Goal: Check status: Check status

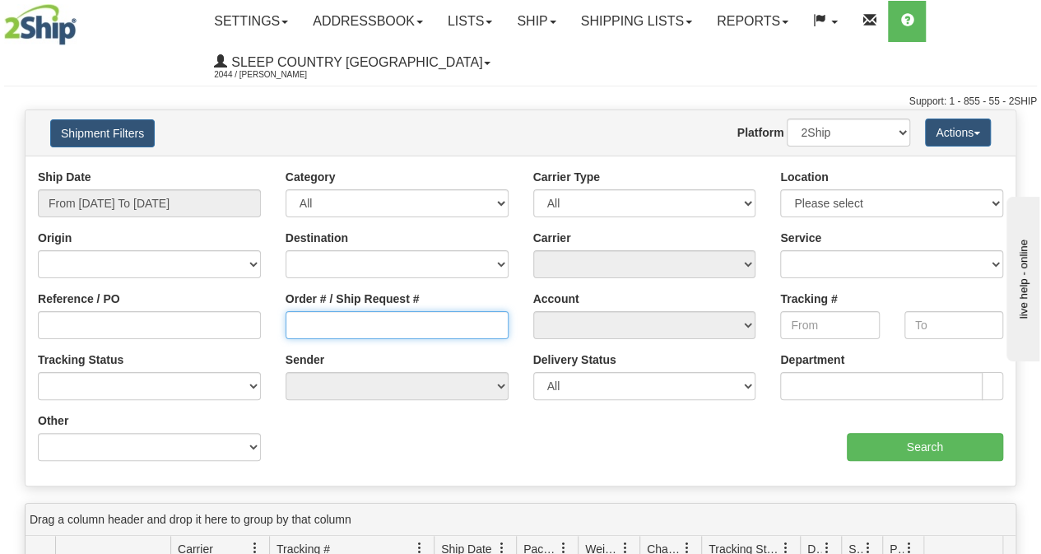
click at [346, 320] on input "Order # / Ship Request #" at bounding box center [397, 325] width 223 height 28
paste input "9002I108806"
type input "9002I108806"
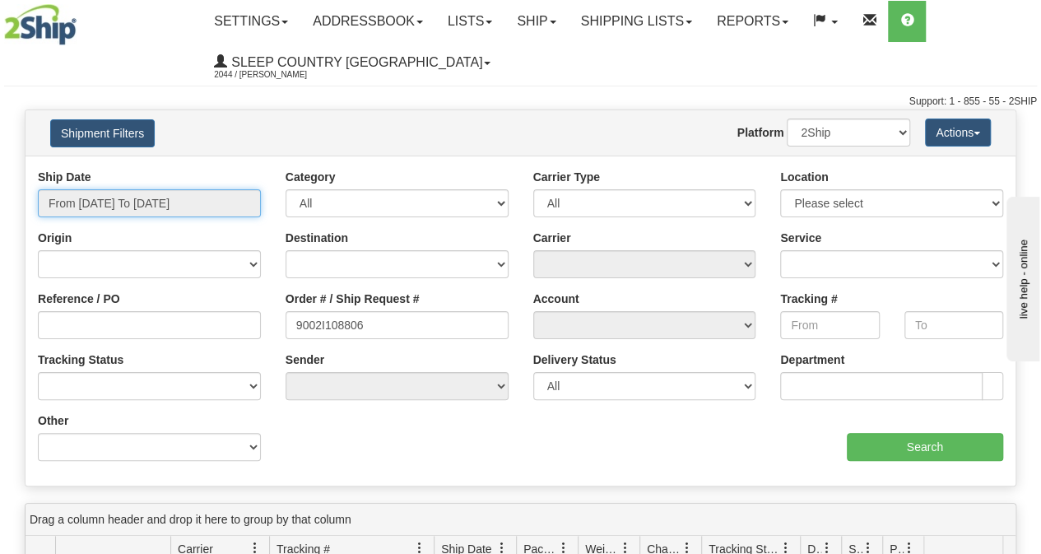
click at [193, 213] on input "From [DATE] To [DATE]" at bounding box center [149, 203] width 223 height 28
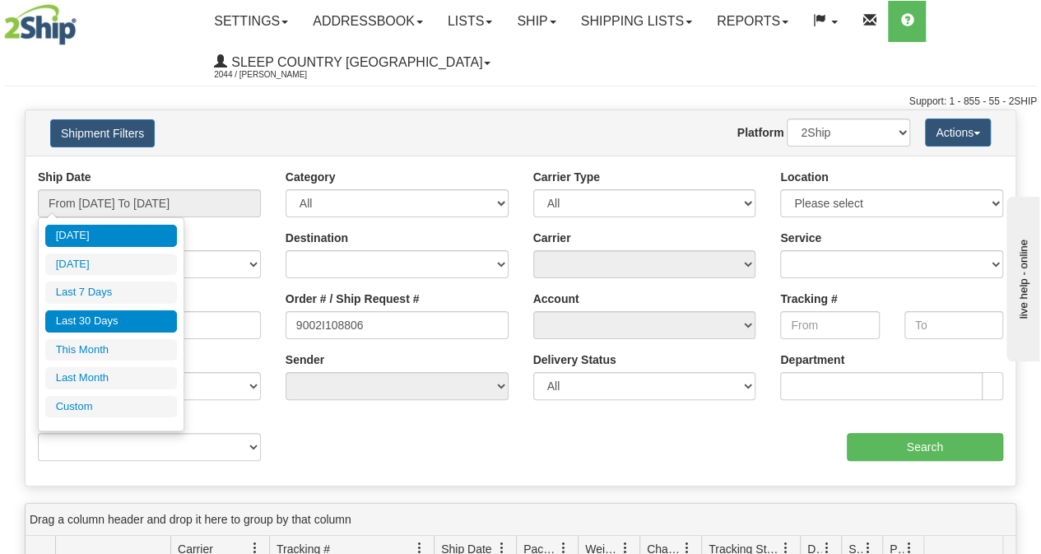
click at [138, 319] on li "Last 30 Days" at bounding box center [111, 321] width 132 height 22
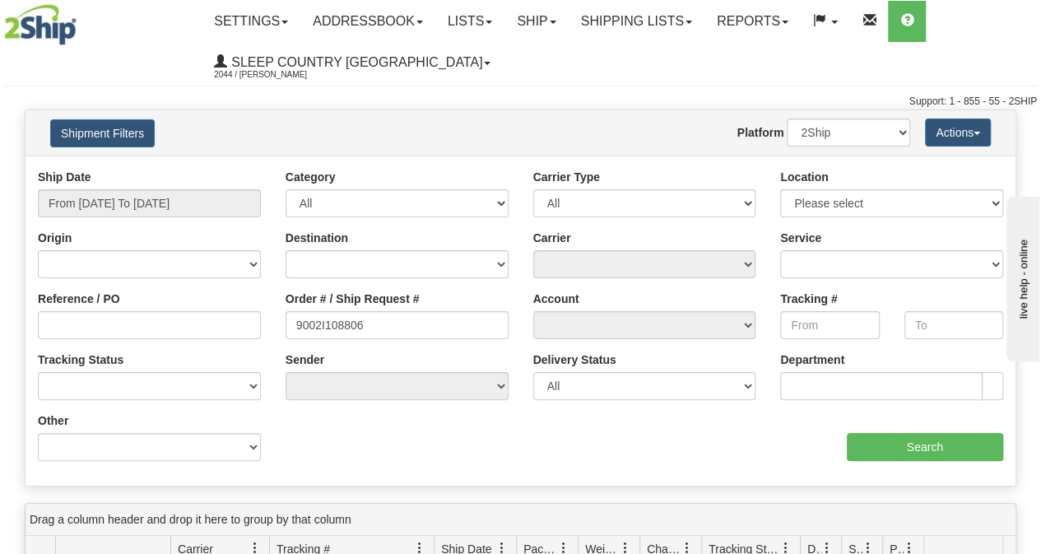
type input "From [DATE] To [DATE]"
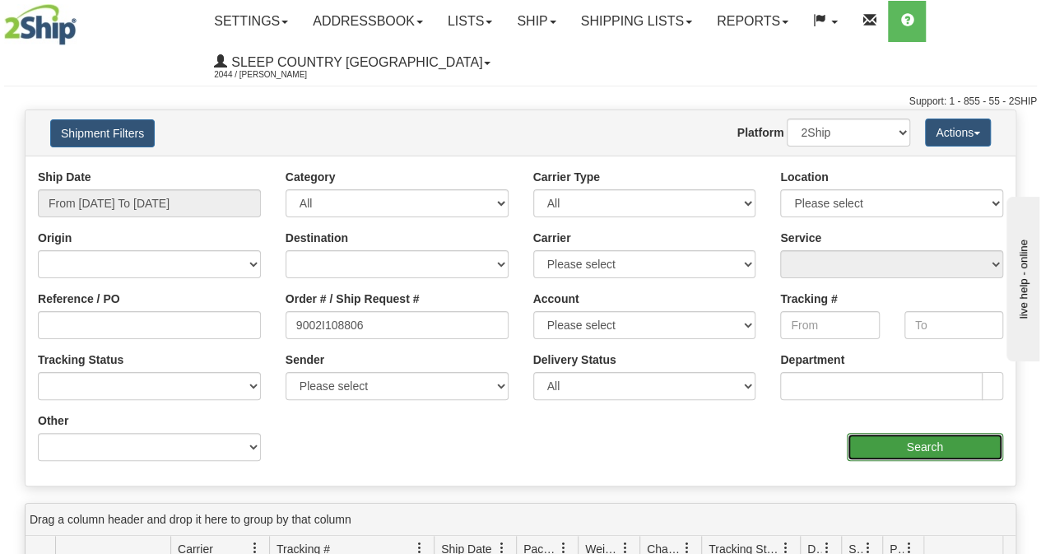
click at [950, 453] on input "Search" at bounding box center [925, 447] width 157 height 28
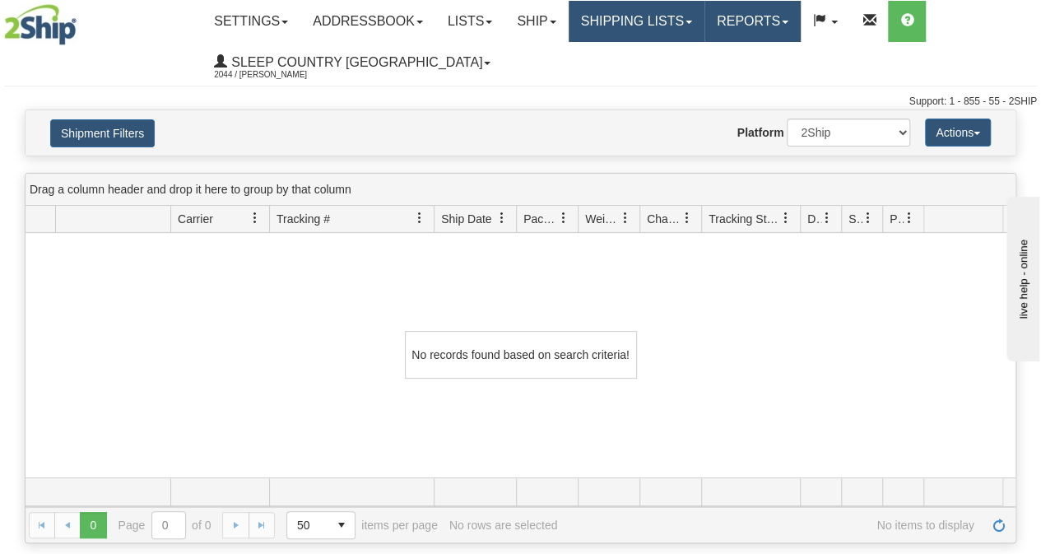
click at [725, 25] on link "Reports" at bounding box center [752, 21] width 96 height 41
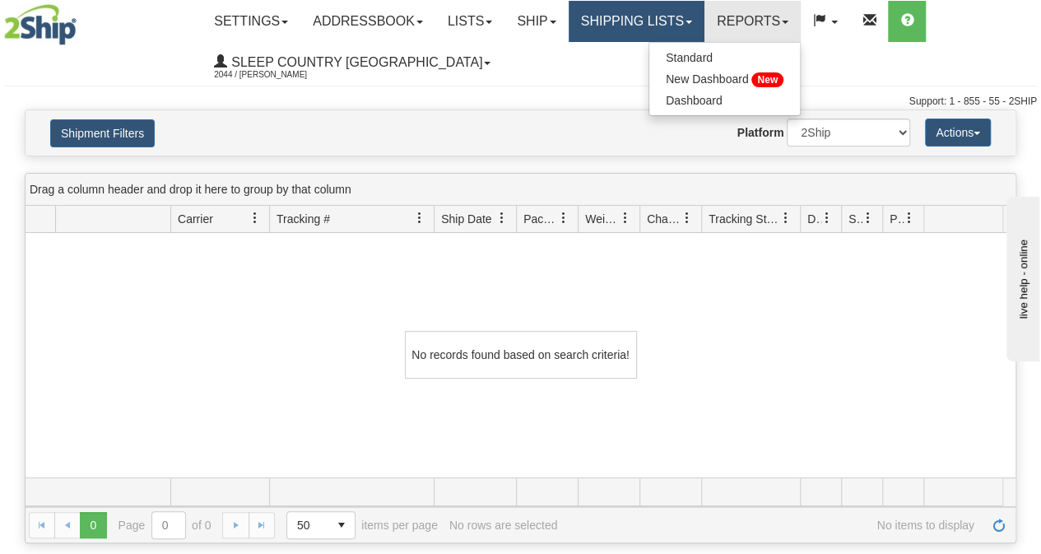
click at [700, 25] on link "Shipping lists" at bounding box center [637, 21] width 136 height 41
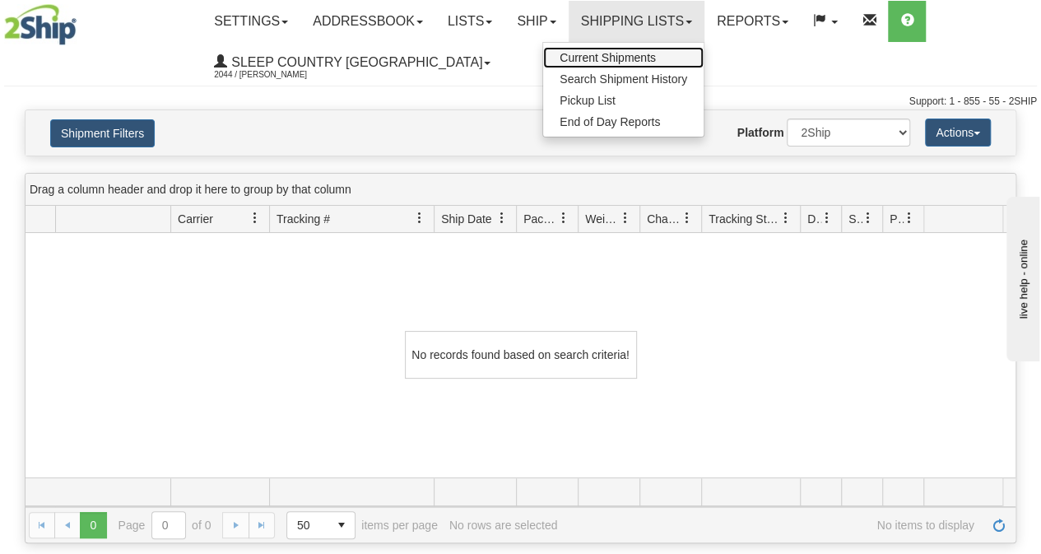
click at [627, 62] on span "Current Shipments" at bounding box center [608, 57] width 96 height 13
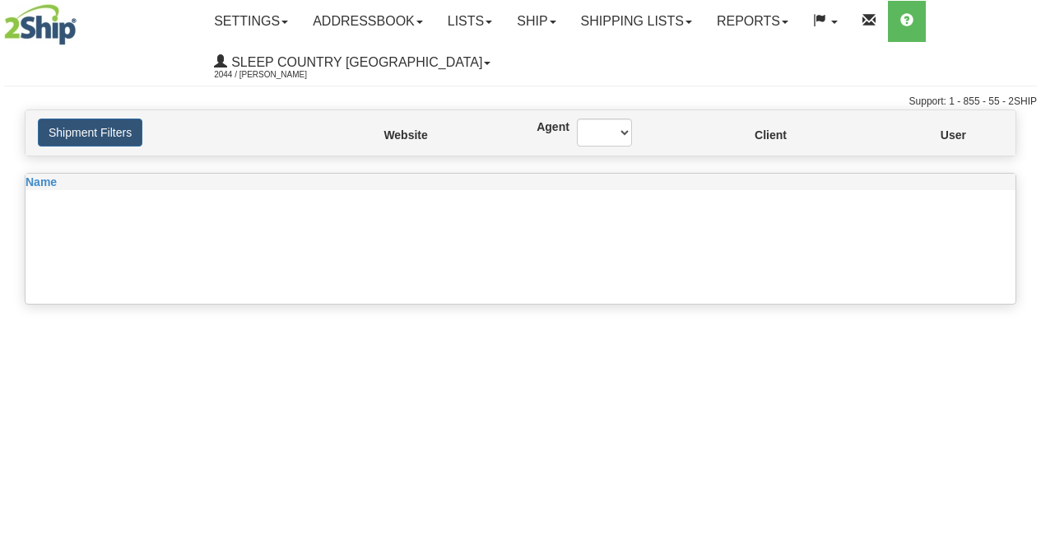
click at [633, 29] on link "Shipping lists" at bounding box center [637, 21] width 136 height 41
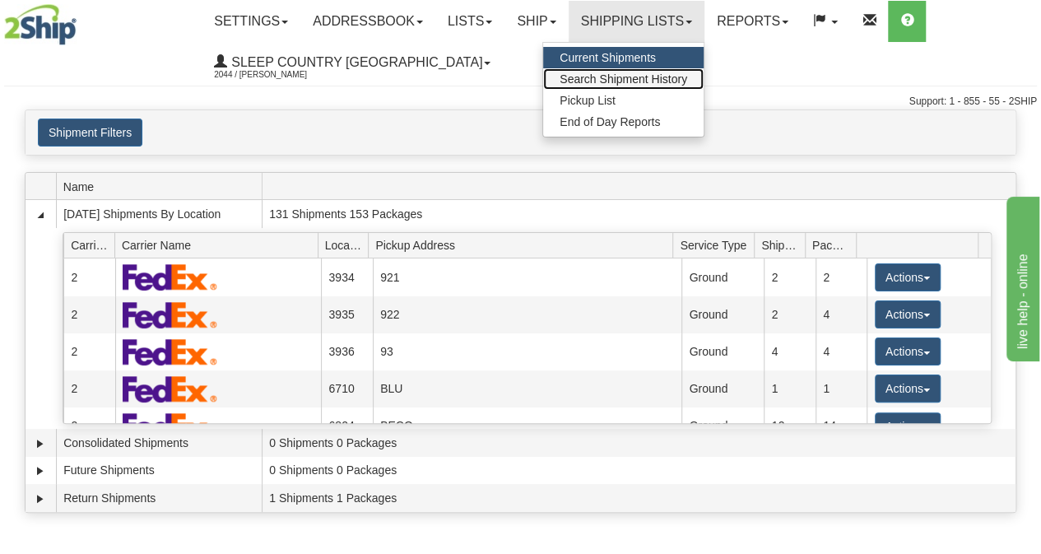
click at [621, 79] on span "Search Shipment History" at bounding box center [624, 78] width 128 height 13
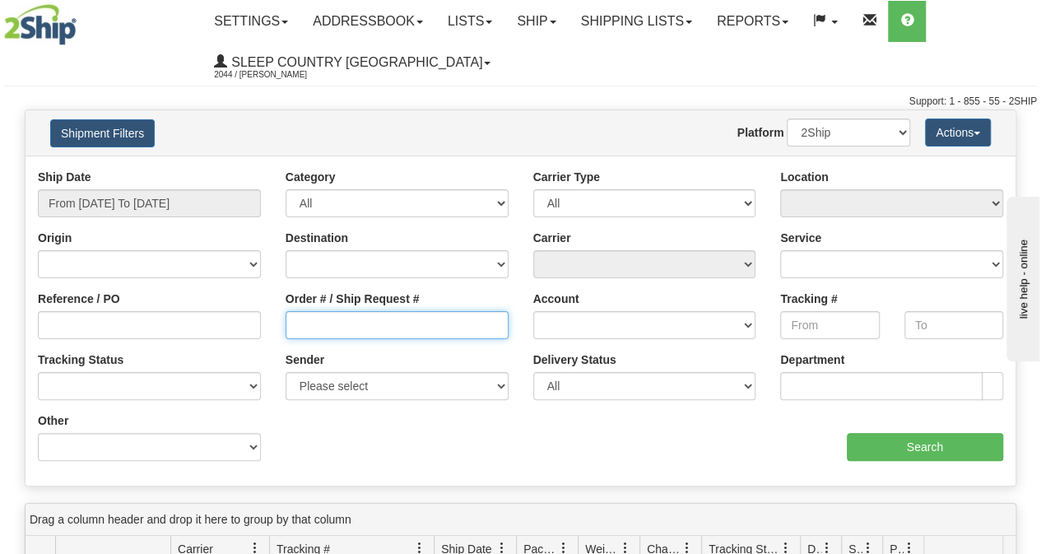
click at [354, 322] on input "Order # / Ship Request #" at bounding box center [397, 325] width 223 height 28
paste input "9002I108806"
type input "9002I108806"
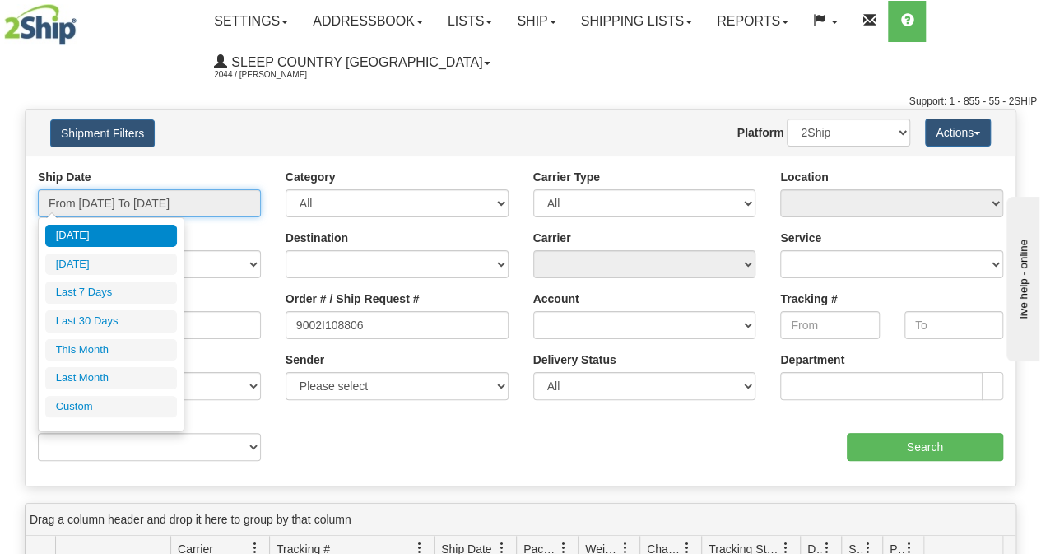
click at [202, 215] on input "From [DATE] To [DATE]" at bounding box center [149, 203] width 223 height 28
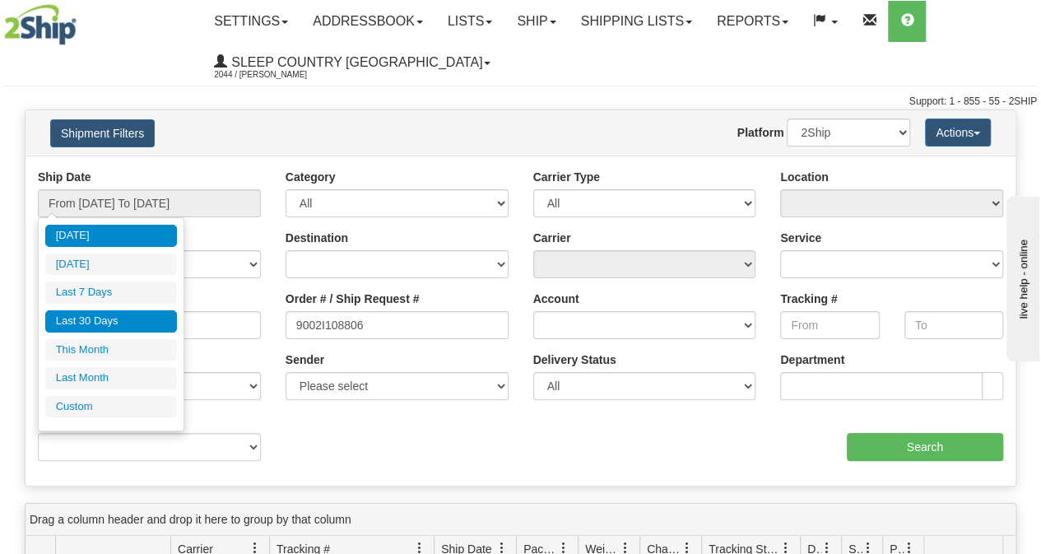
drag, startPoint x: 94, startPoint y: 331, endPoint x: 95, endPoint y: 322, distance: 9.1
click at [95, 323] on ul "[DATE] [DATE] Last 7 Days Last 30 Days This Month Last Month Custom" at bounding box center [111, 321] width 132 height 193
click at [95, 320] on li "Last 30 Days" at bounding box center [111, 321] width 132 height 22
type input "From [DATE] To [DATE]"
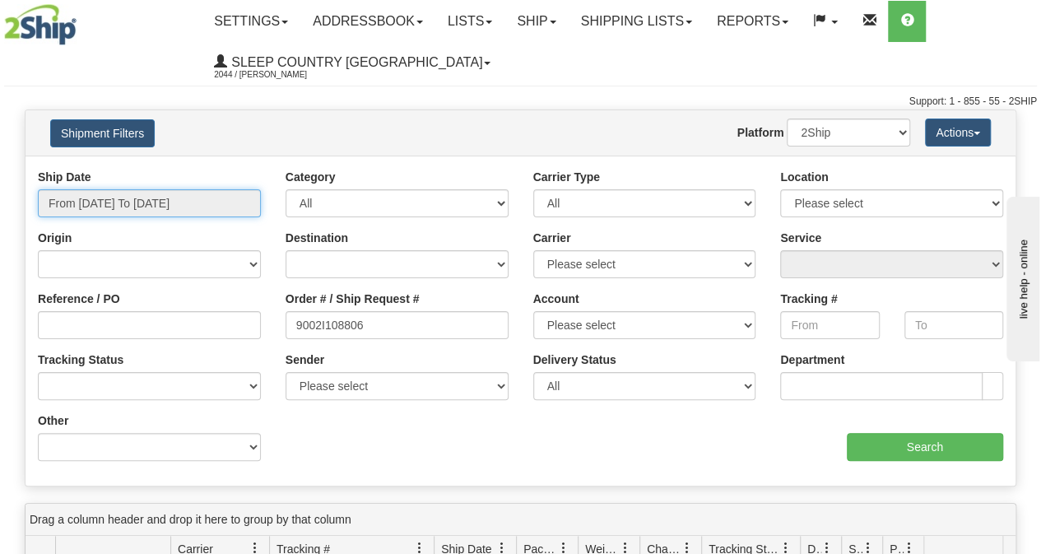
click at [183, 212] on input "From [DATE] To [DATE]" at bounding box center [149, 203] width 223 height 28
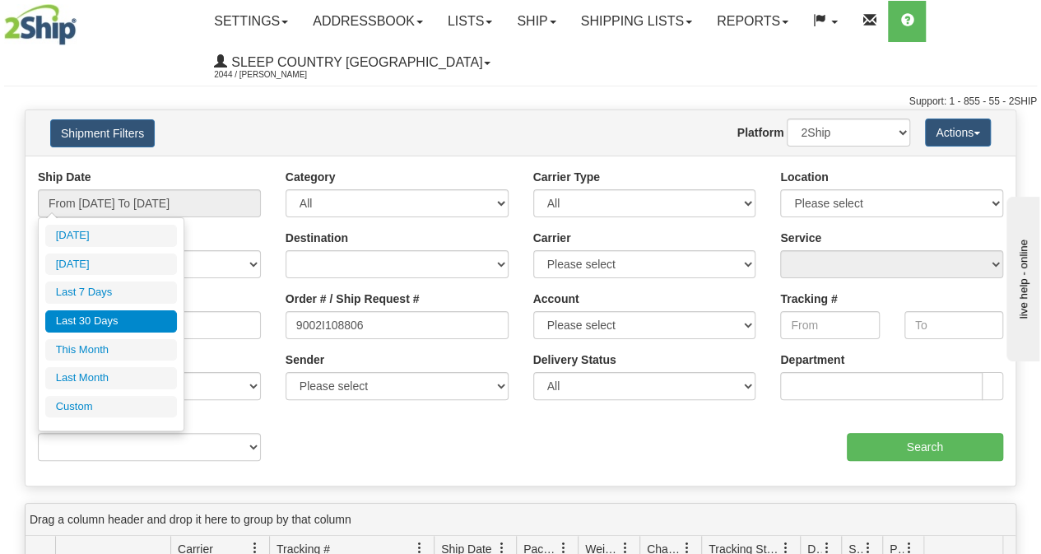
click at [128, 310] on li "Last 30 Days" at bounding box center [111, 321] width 132 height 22
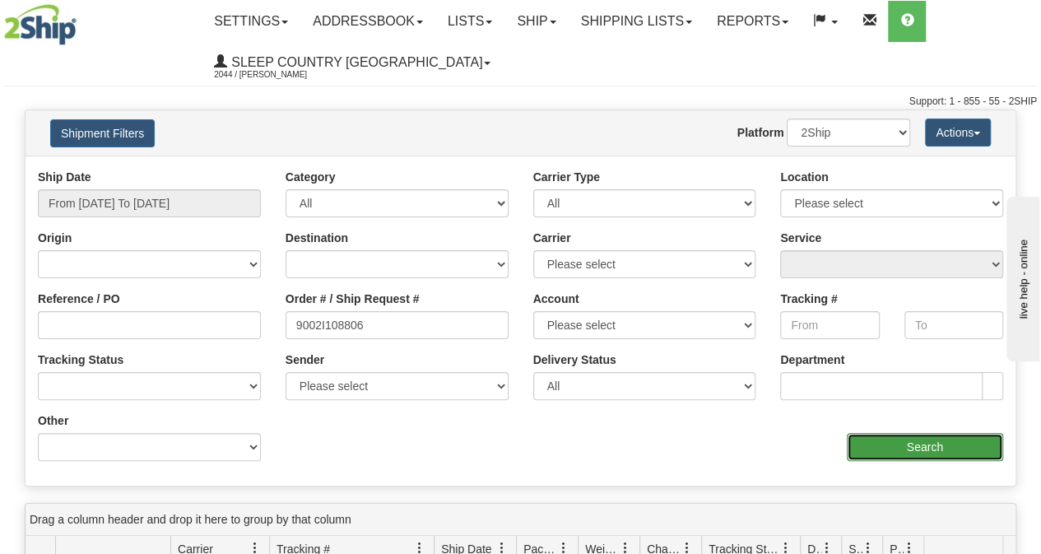
click at [937, 452] on input "Search" at bounding box center [925, 447] width 157 height 28
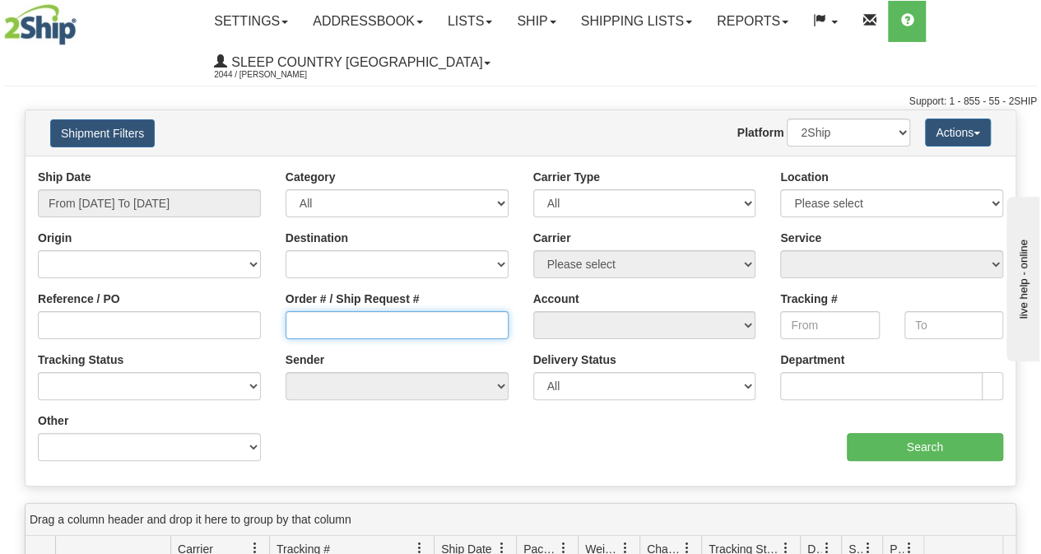
click at [326, 323] on input "Order # / Ship Request #" at bounding box center [397, 325] width 223 height 28
paste input "9000I102614"
type input "9000I102614"
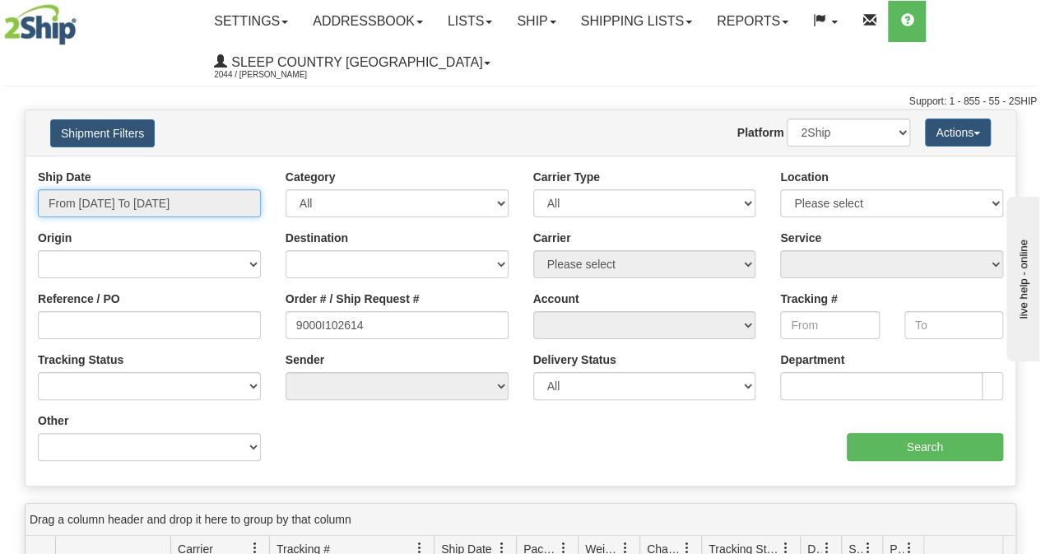
click at [202, 202] on input "From [DATE] To [DATE]" at bounding box center [149, 203] width 223 height 28
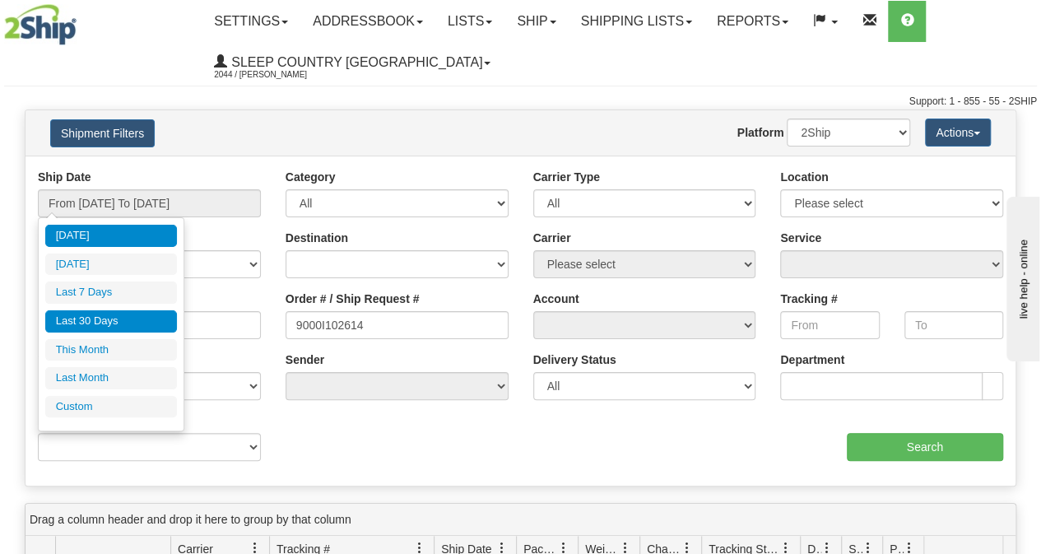
click at [133, 315] on li "Last 30 Days" at bounding box center [111, 321] width 132 height 22
type input "From [DATE] To [DATE]"
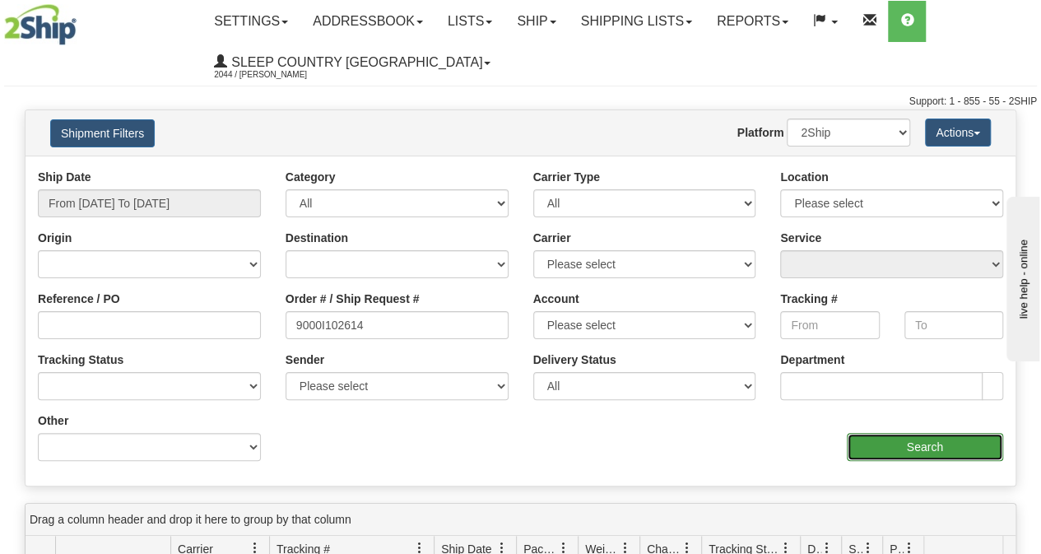
click at [851, 440] on input "Search" at bounding box center [925, 447] width 157 height 28
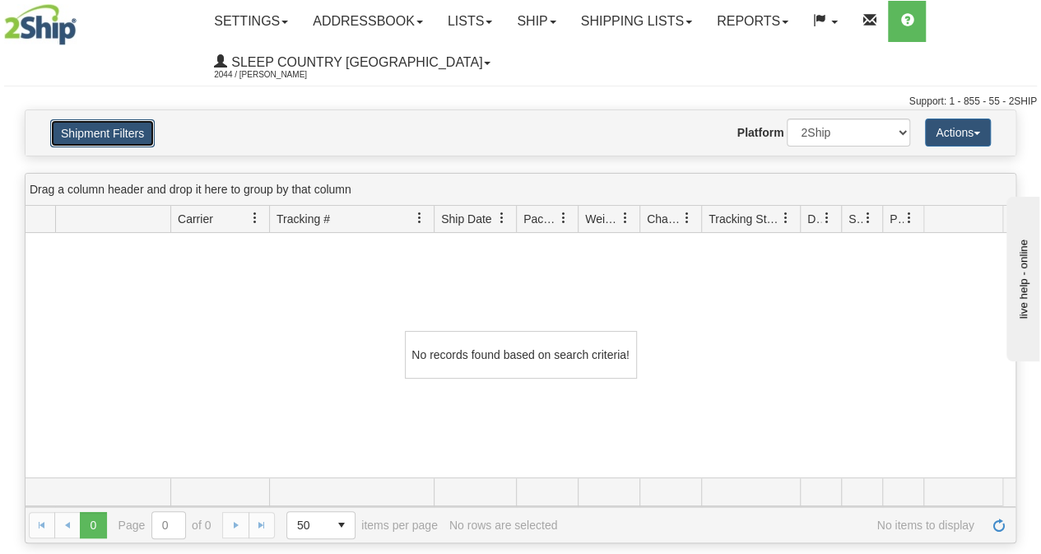
click at [135, 137] on button "Shipment Filters" at bounding box center [102, 133] width 105 height 28
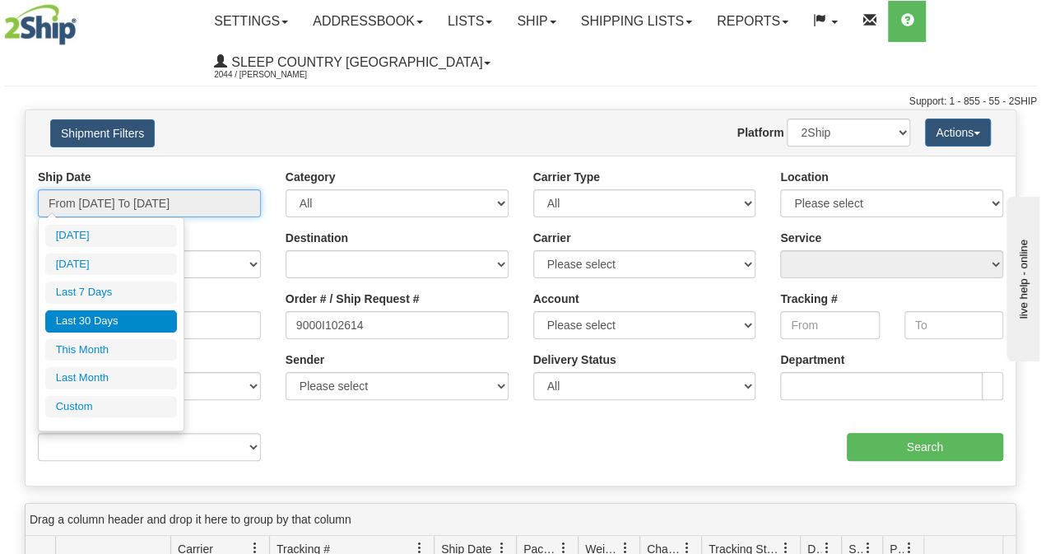
click at [147, 212] on input "From [DATE] To [DATE]" at bounding box center [149, 203] width 223 height 28
click at [114, 320] on li "Last 30 Days" at bounding box center [111, 321] width 132 height 22
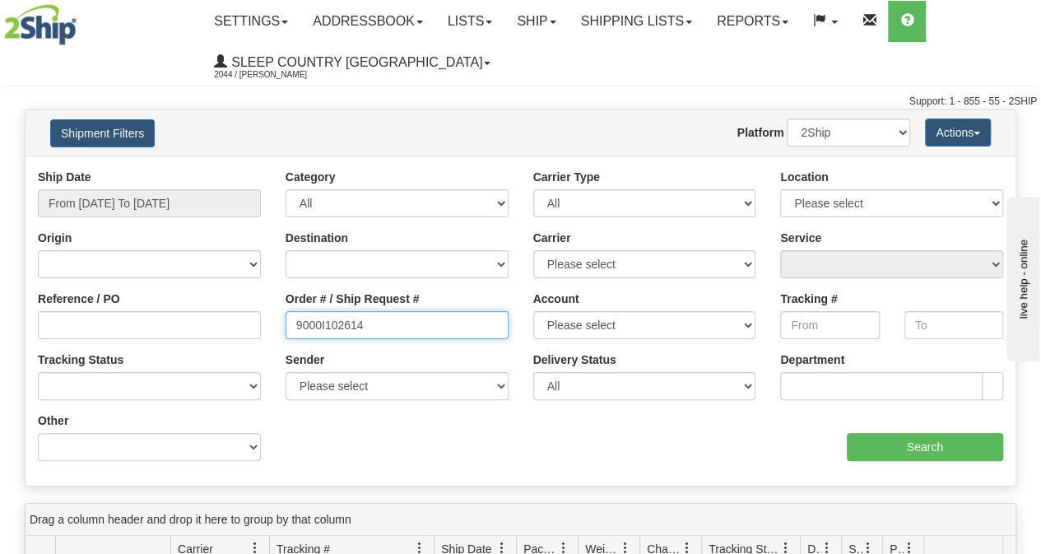
click at [291, 322] on input "9000I102614" at bounding box center [397, 325] width 223 height 28
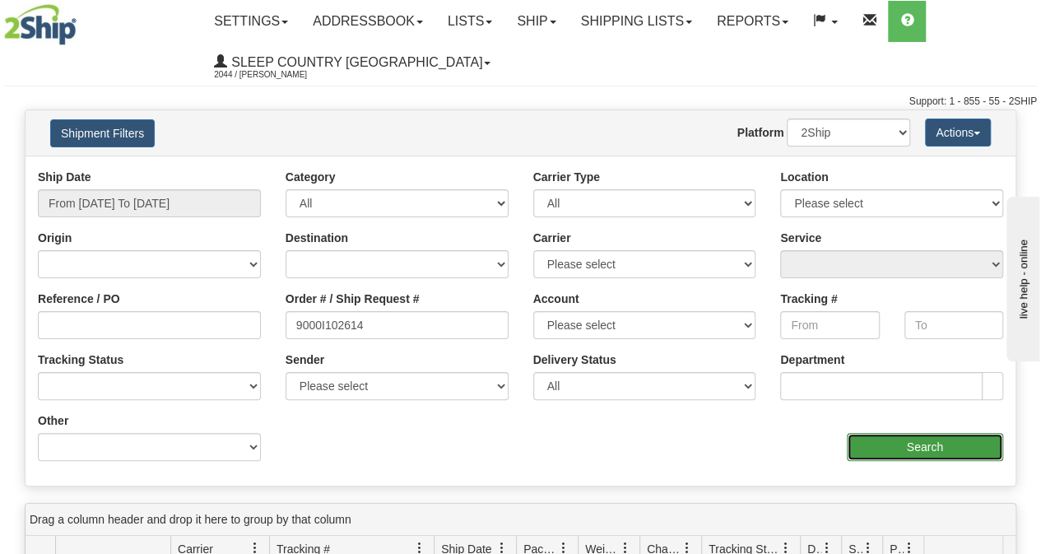
click at [891, 446] on input "Search" at bounding box center [925, 447] width 157 height 28
